Goal: Information Seeking & Learning: Learn about a topic

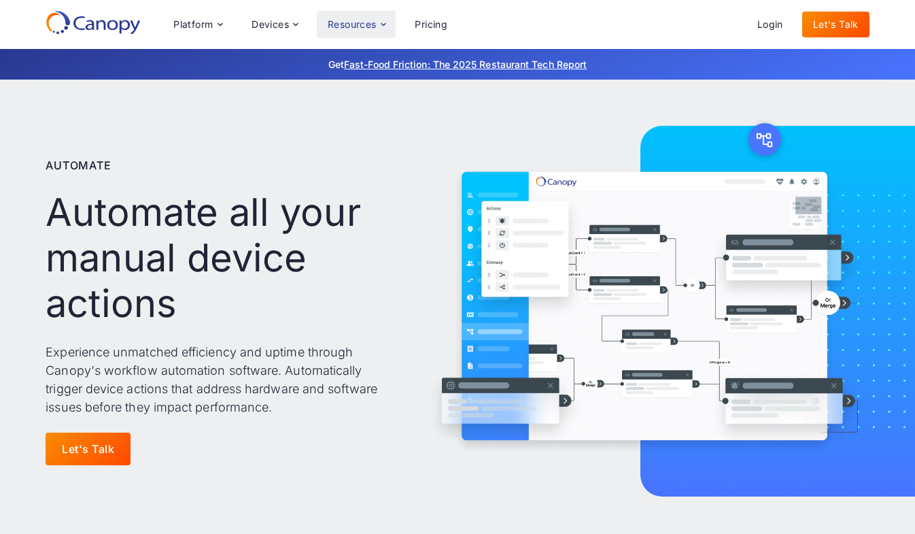
click at [357, 24] on div "Resources" at bounding box center [352, 25] width 49 height 10
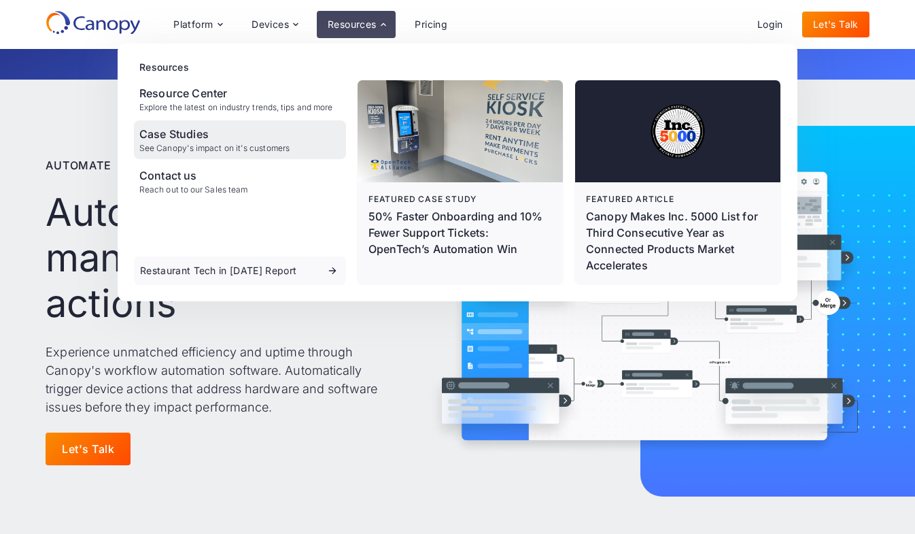
click at [269, 152] on div "See Canopy's impact on it's customers" at bounding box center [214, 148] width 150 height 10
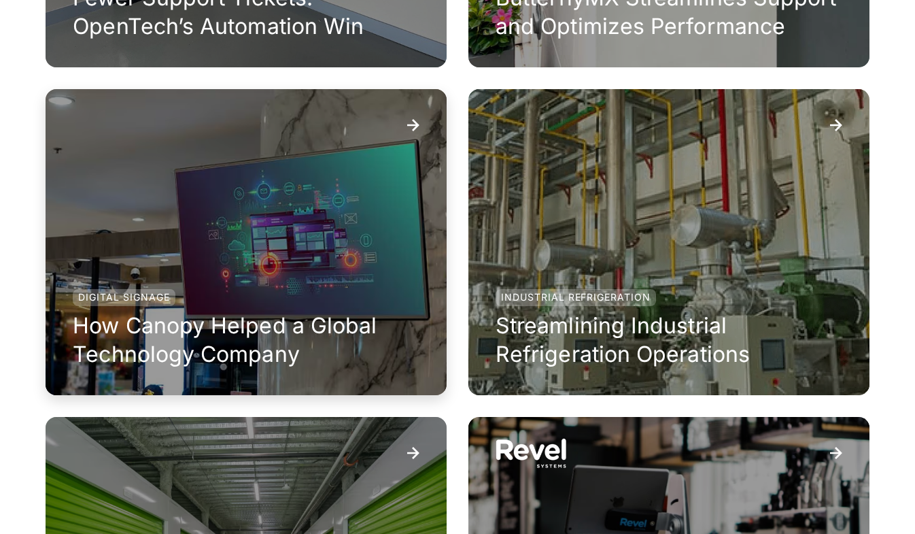
scroll to position [544, 0]
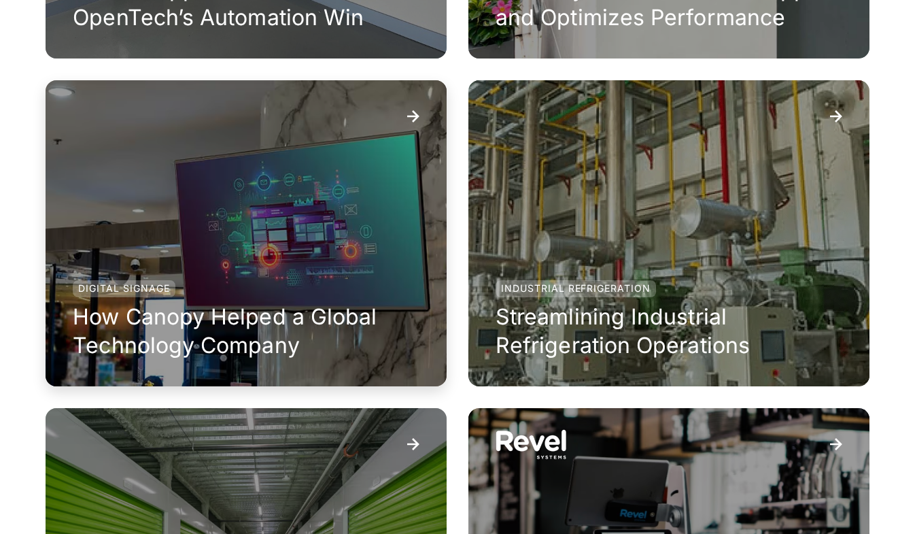
click at [316, 337] on h3 "How Canopy Helped a Global Technology Company" at bounding box center [246, 331] width 347 height 56
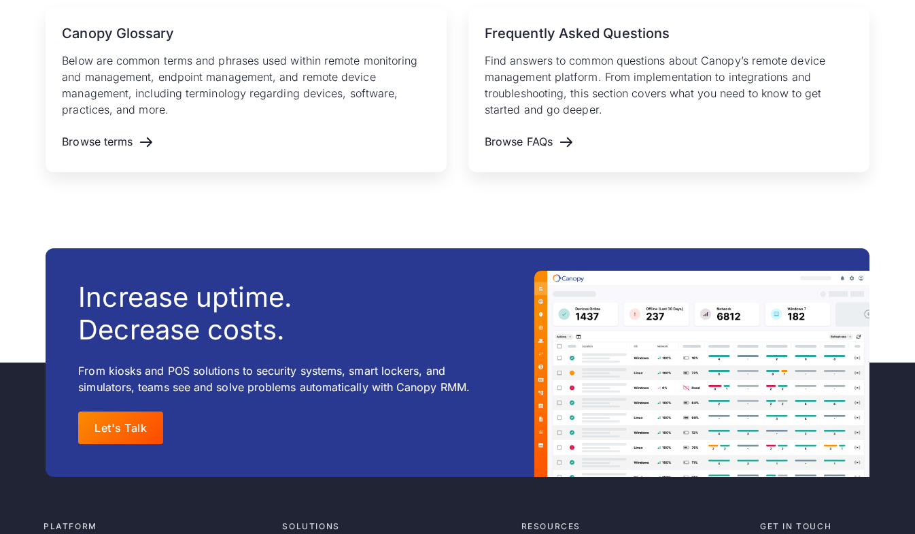
scroll to position [2369, 0]
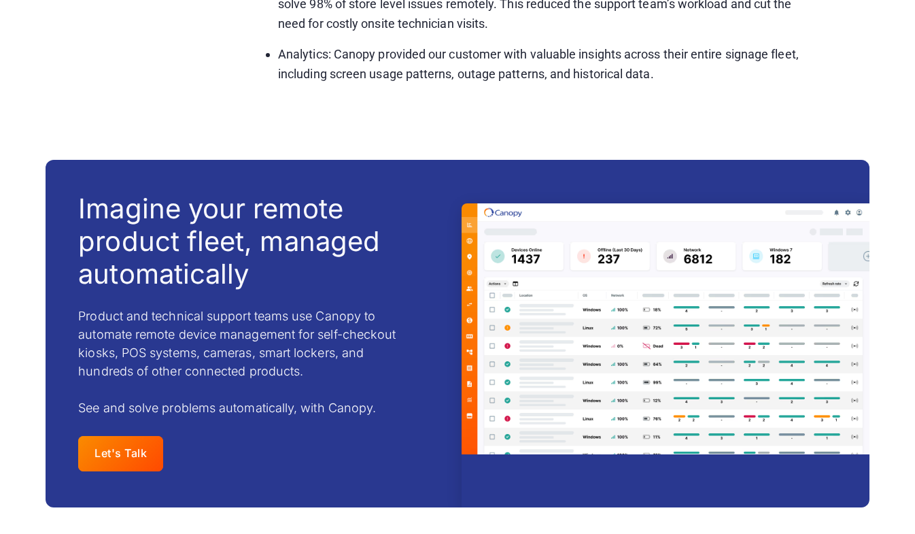
scroll to position [1725, 0]
